Goal: Task Accomplishment & Management: Manage account settings

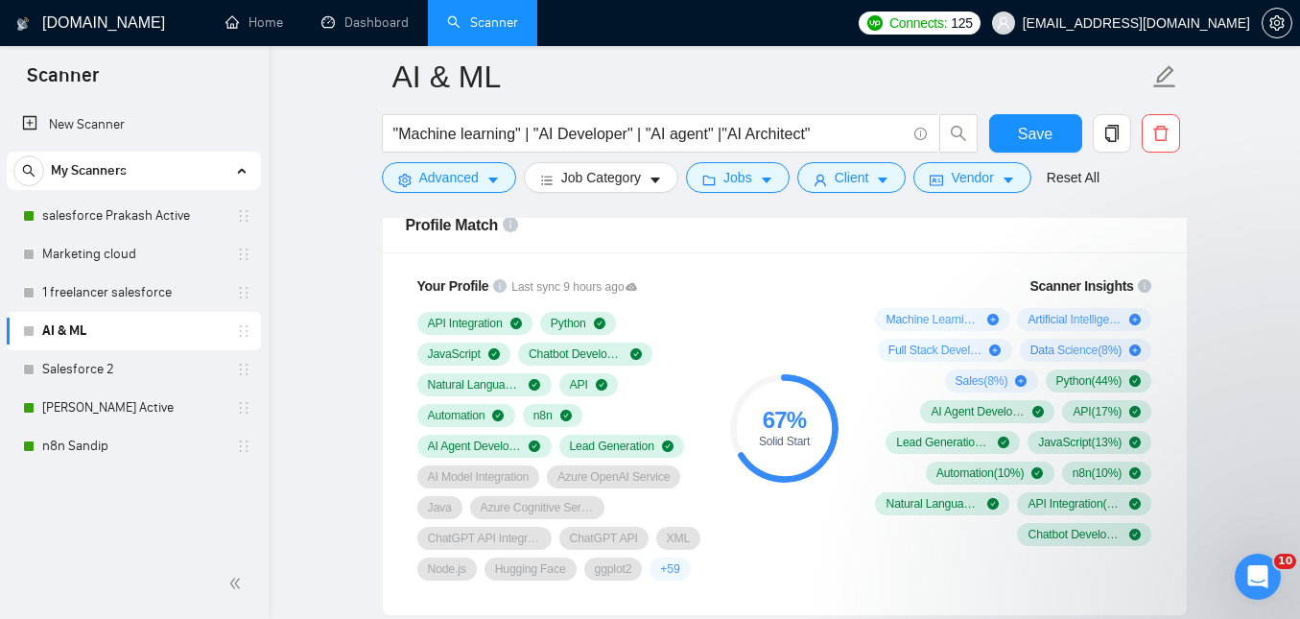
scroll to position [1296, 0]
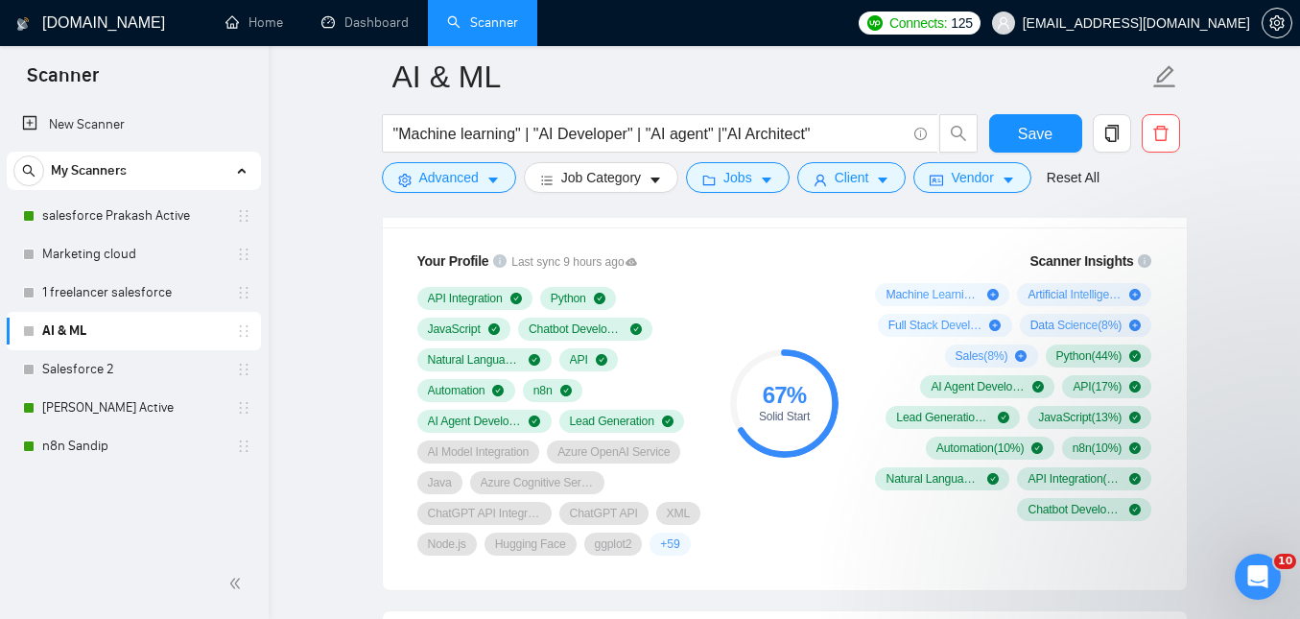
click at [784, 422] on div "Solid Start" at bounding box center [784, 417] width 108 height 12
click at [791, 422] on div "Solid Start" at bounding box center [784, 417] width 108 height 12
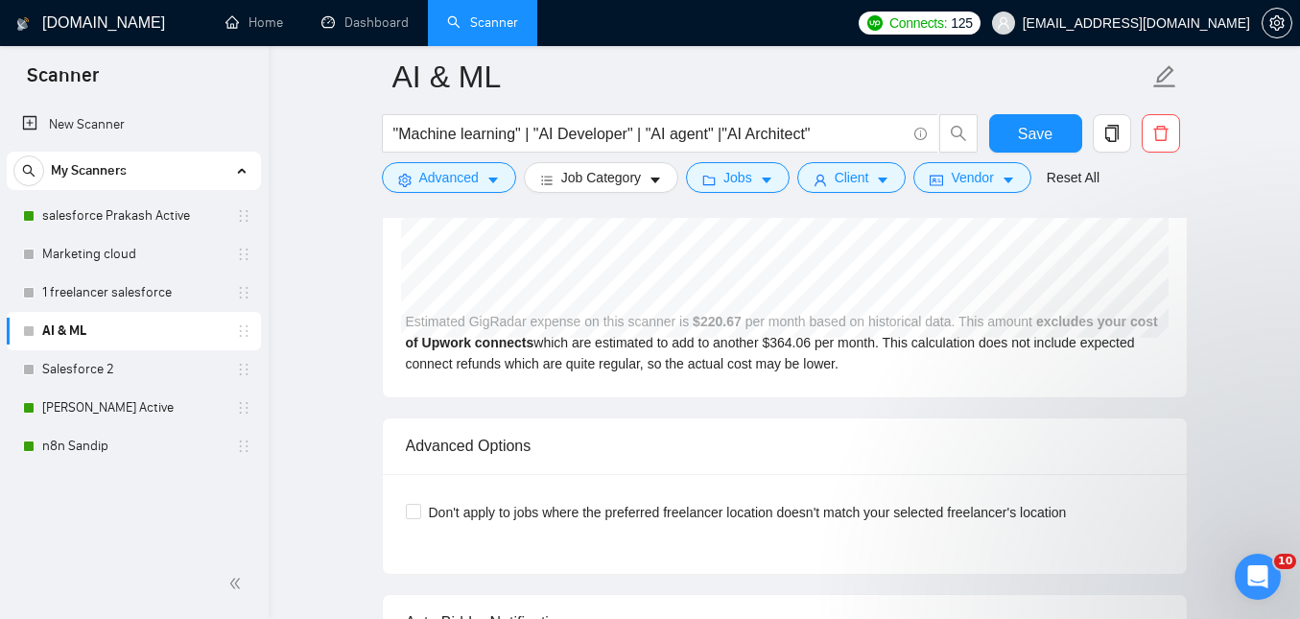
scroll to position [4452, 0]
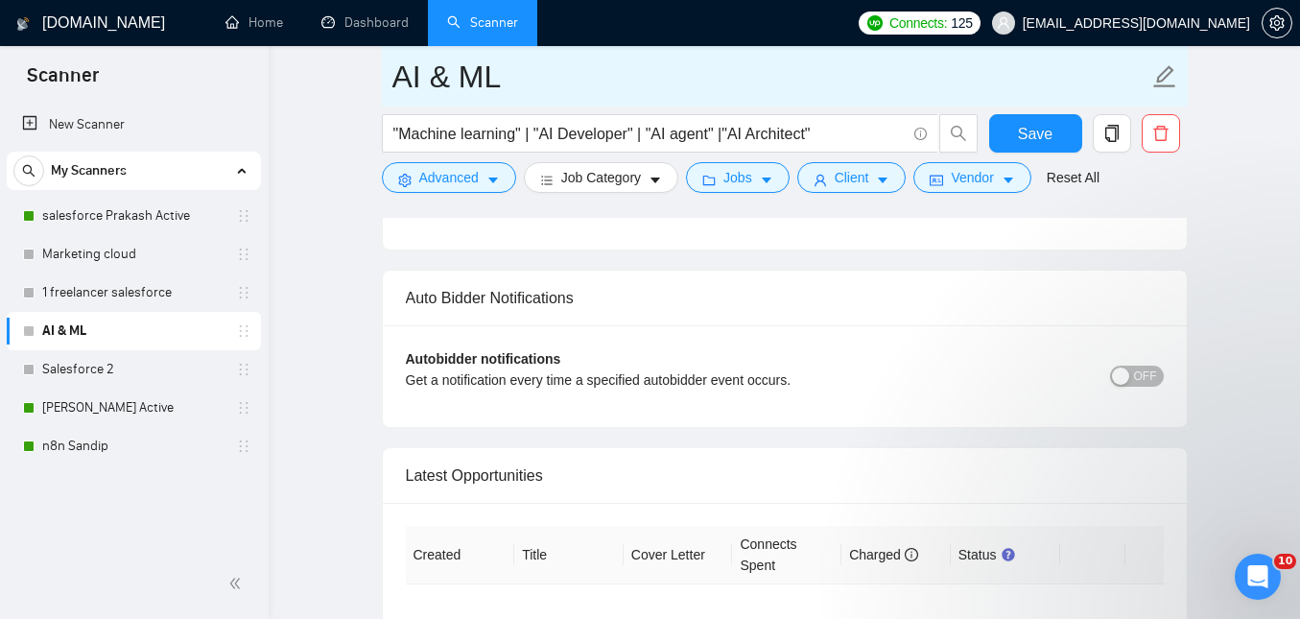
click at [707, 53] on input "AI & ML" at bounding box center [771, 77] width 756 height 48
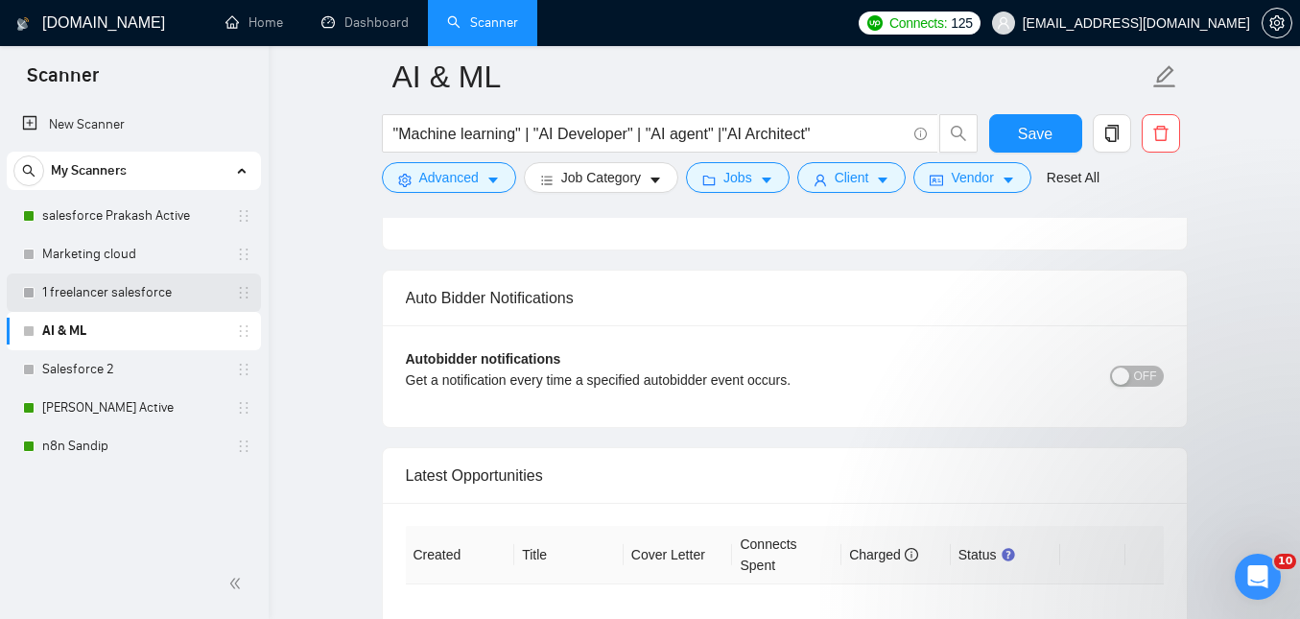
click at [154, 299] on link "1 freelancer salesforce" at bounding box center [133, 293] width 182 height 38
click at [1003, 132] on button "Save" at bounding box center [1035, 133] width 93 height 38
click at [150, 299] on link "1 freelancer salesforce" at bounding box center [133, 293] width 182 height 38
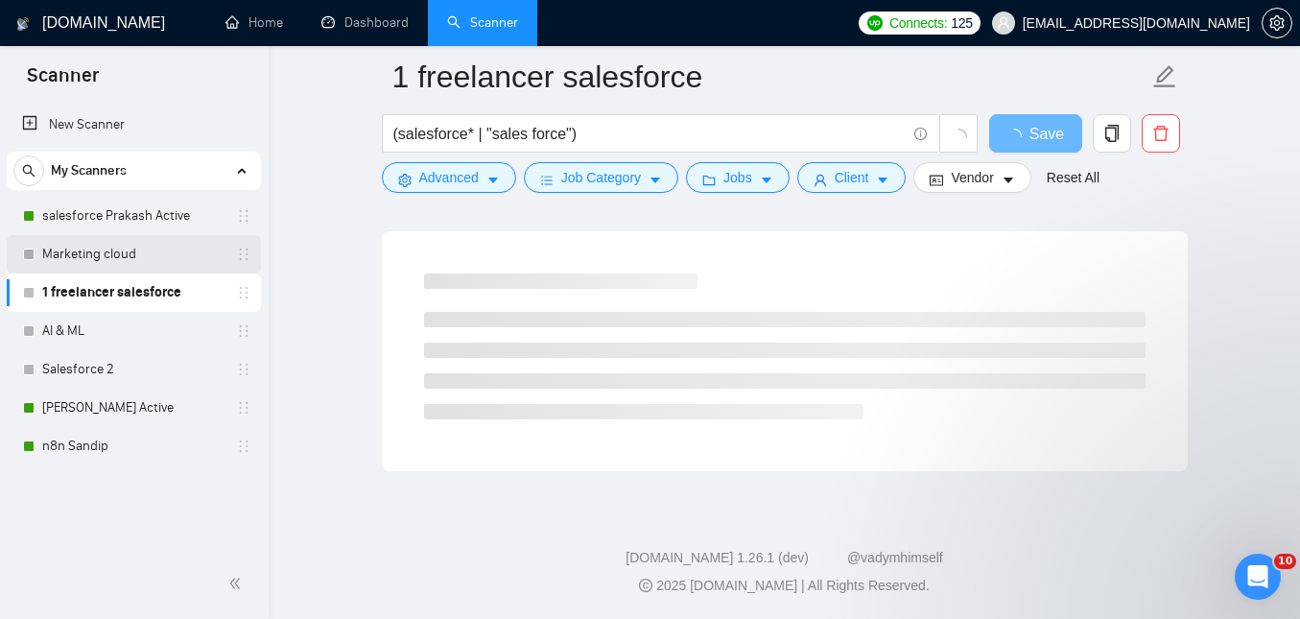
click at [146, 252] on link "Marketing cloud" at bounding box center [133, 254] width 182 height 38
